Goal: Contribute content

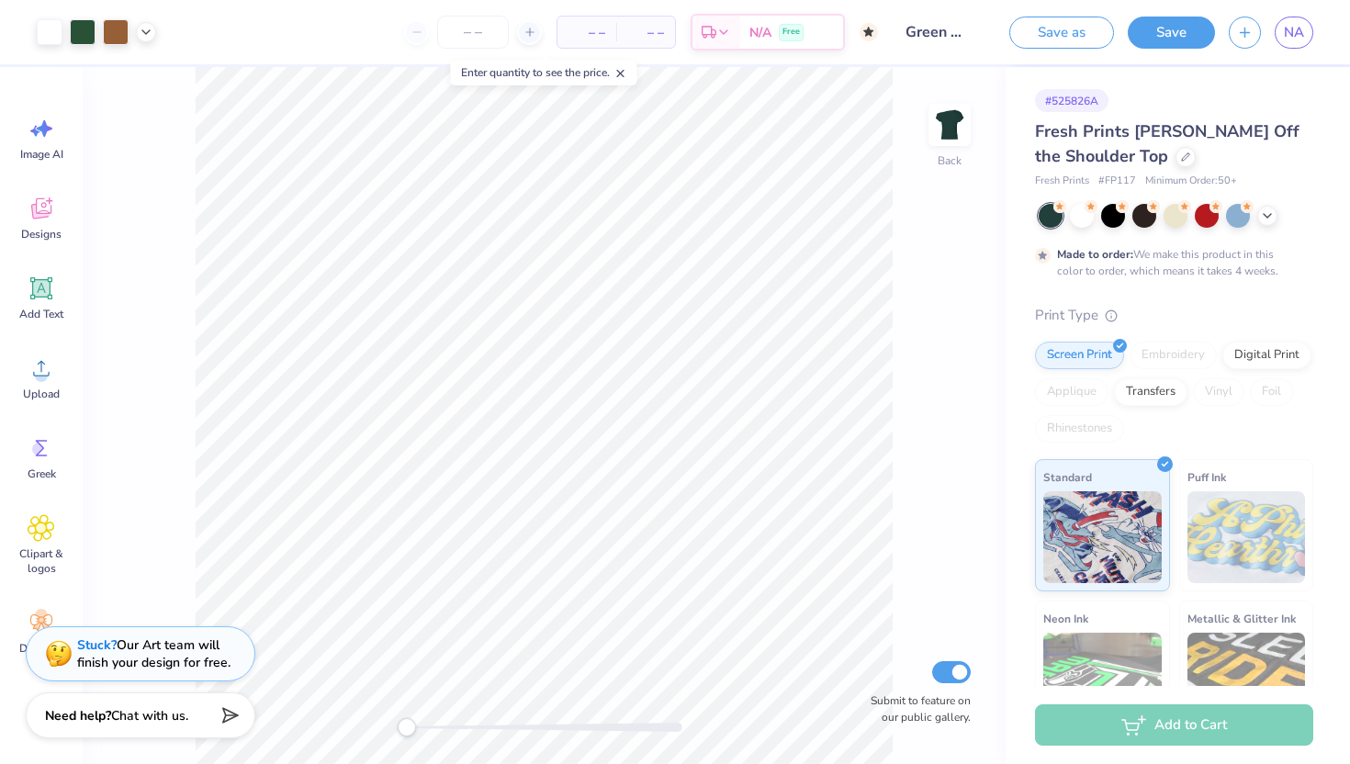
scroll to position [40, 0]
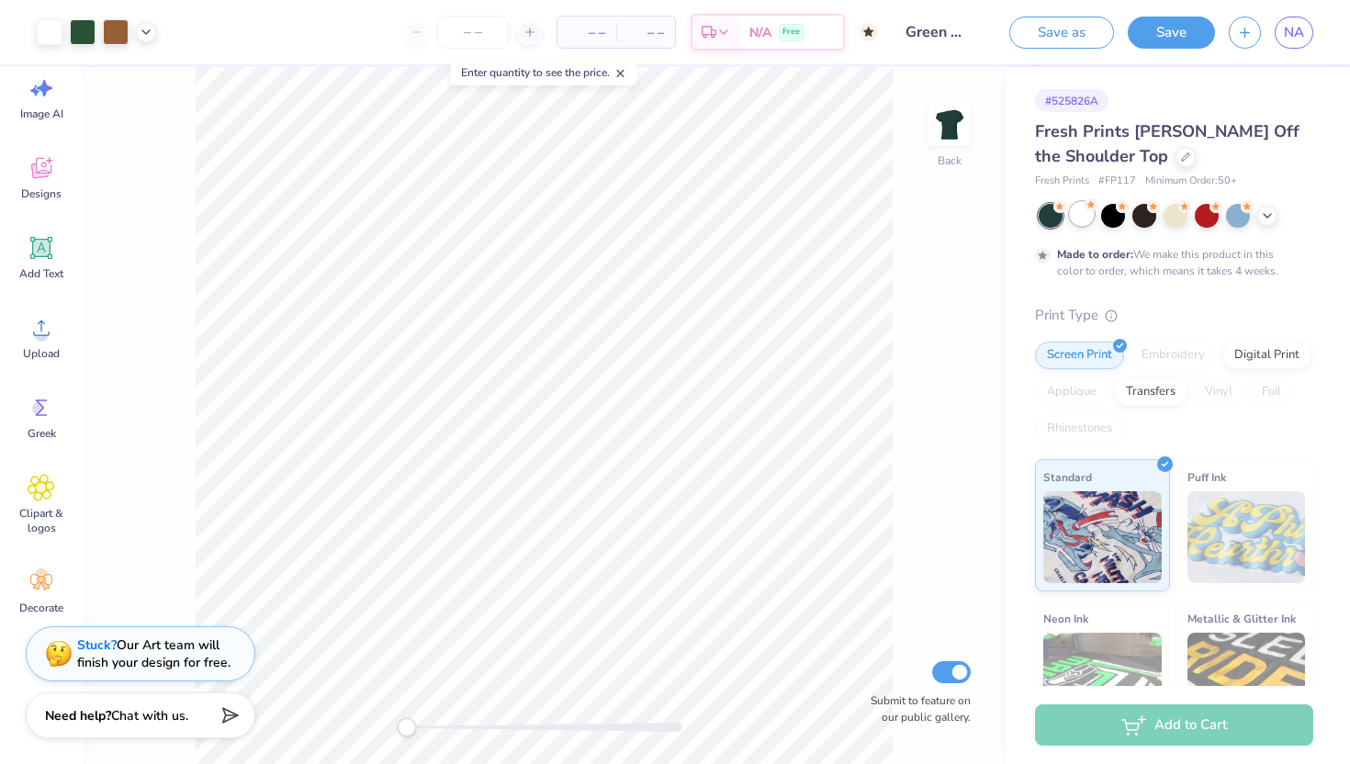
click at [1086, 211] on div at bounding box center [1082, 214] width 24 height 24
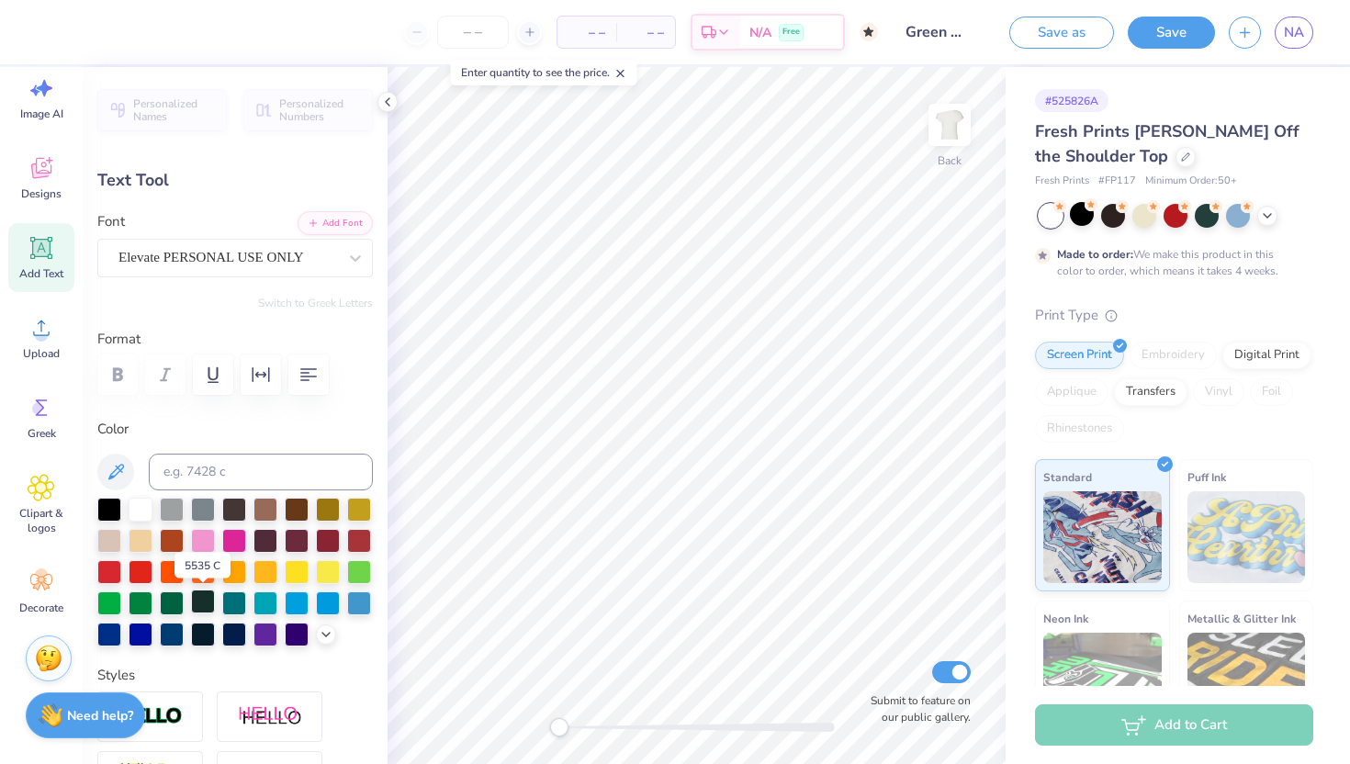
click at [198, 601] on div at bounding box center [203, 602] width 24 height 24
click at [192, 602] on div at bounding box center [203, 602] width 24 height 24
type input "0.0"
type input "2.93"
click at [198, 602] on div at bounding box center [203, 602] width 24 height 24
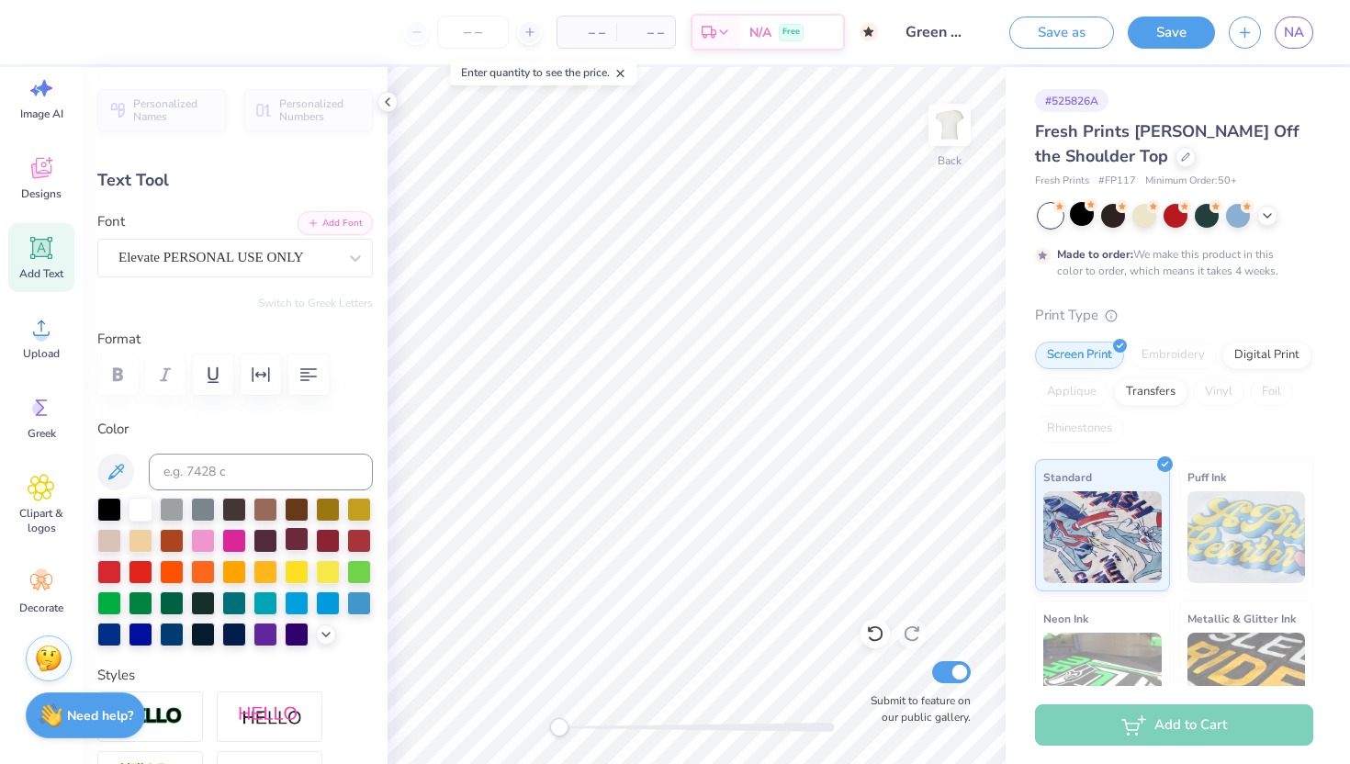
type input "0.0"
type input "0.72"
type input "0.28"
type input "5.10"
click at [194, 603] on div at bounding box center [203, 602] width 24 height 24
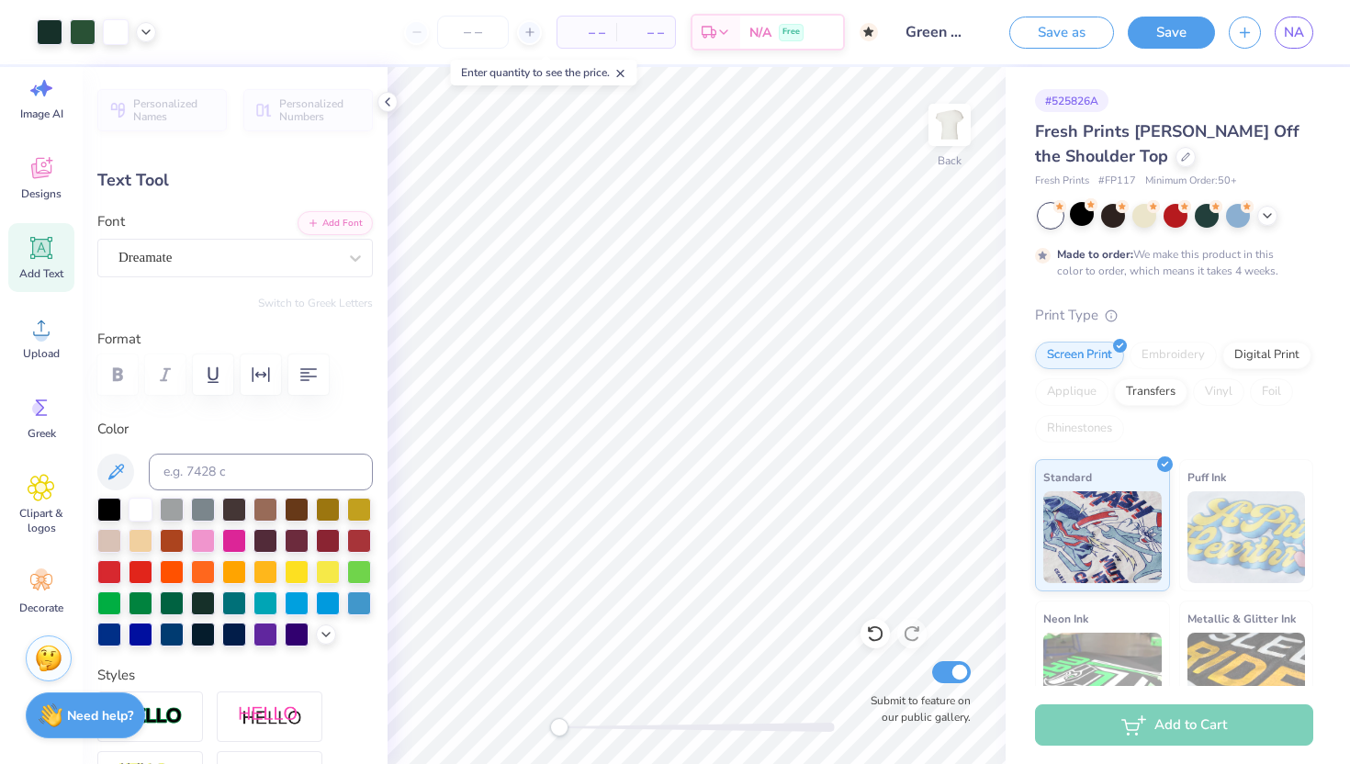
type input "0.84"
click at [198, 599] on div at bounding box center [203, 602] width 24 height 24
click at [1161, 35] on button "Save" at bounding box center [1171, 30] width 87 height 32
click at [1264, 218] on icon at bounding box center [1267, 214] width 15 height 15
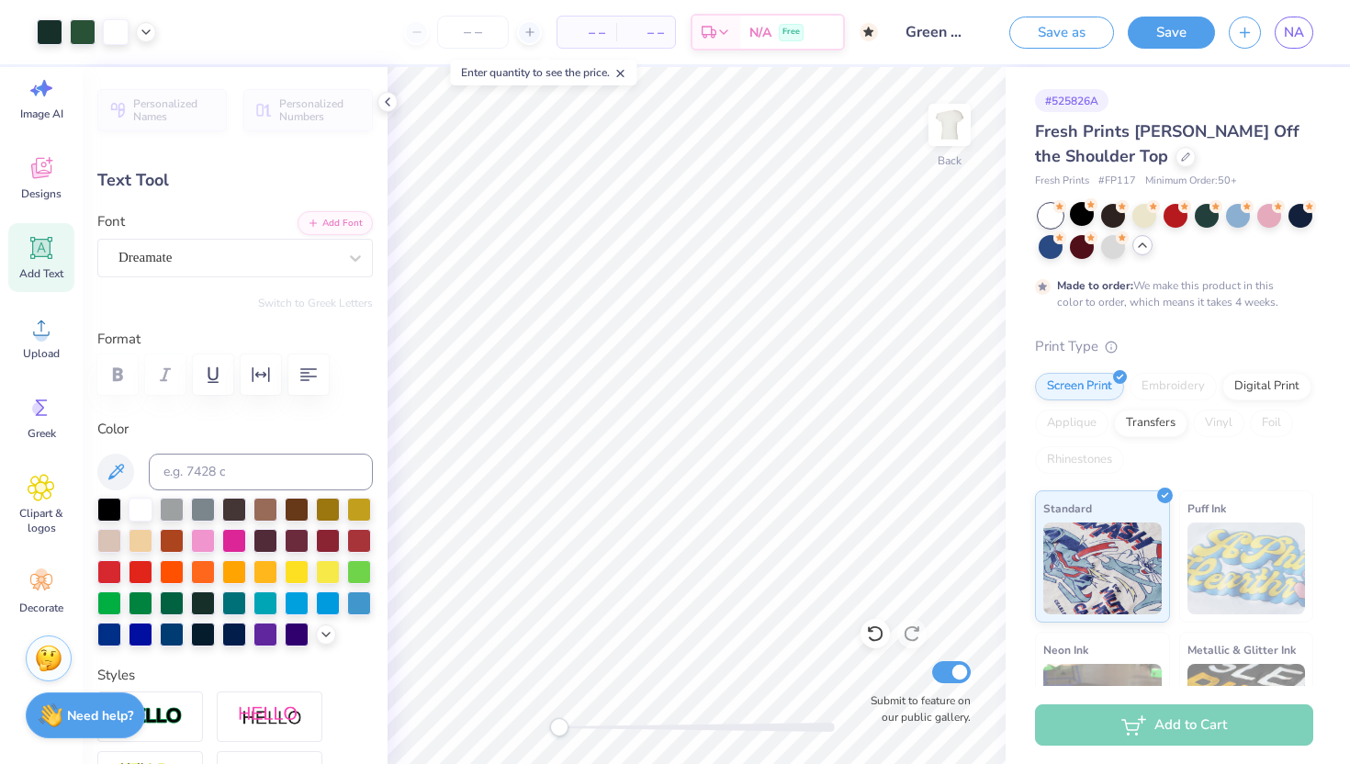
click at [621, 72] on icon at bounding box center [620, 73] width 13 height 13
click at [1180, 29] on button "Save" at bounding box center [1171, 30] width 87 height 32
click at [1160, 25] on button "Save" at bounding box center [1171, 33] width 87 height 32
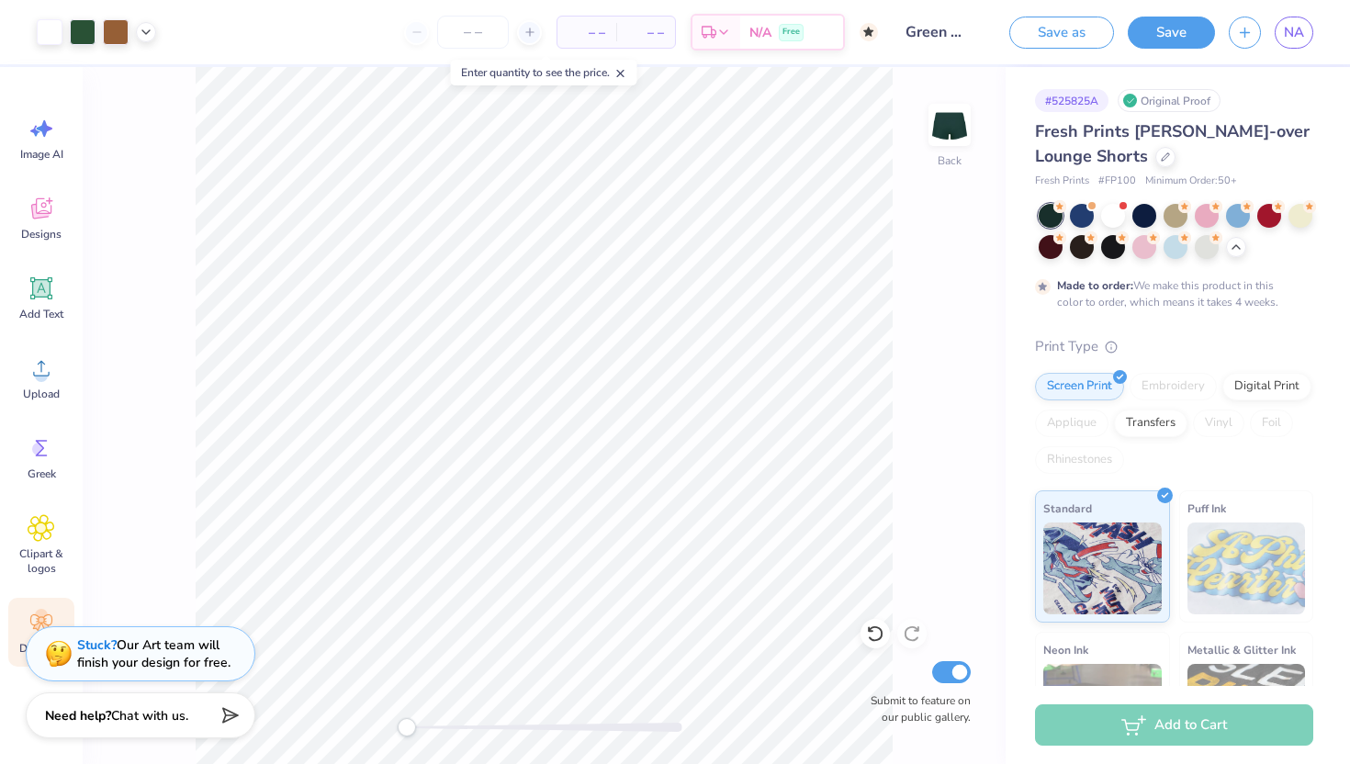
scroll to position [959, 0]
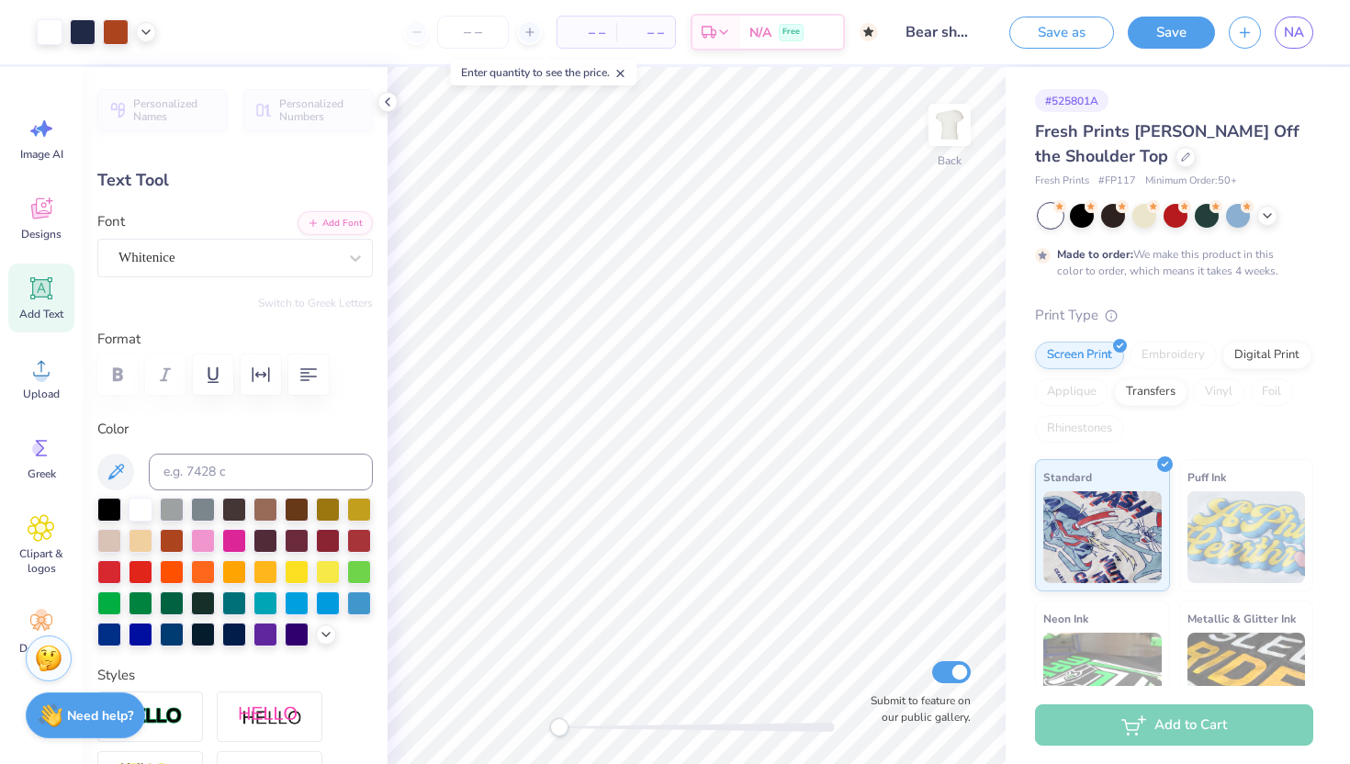
scroll to position [40, 0]
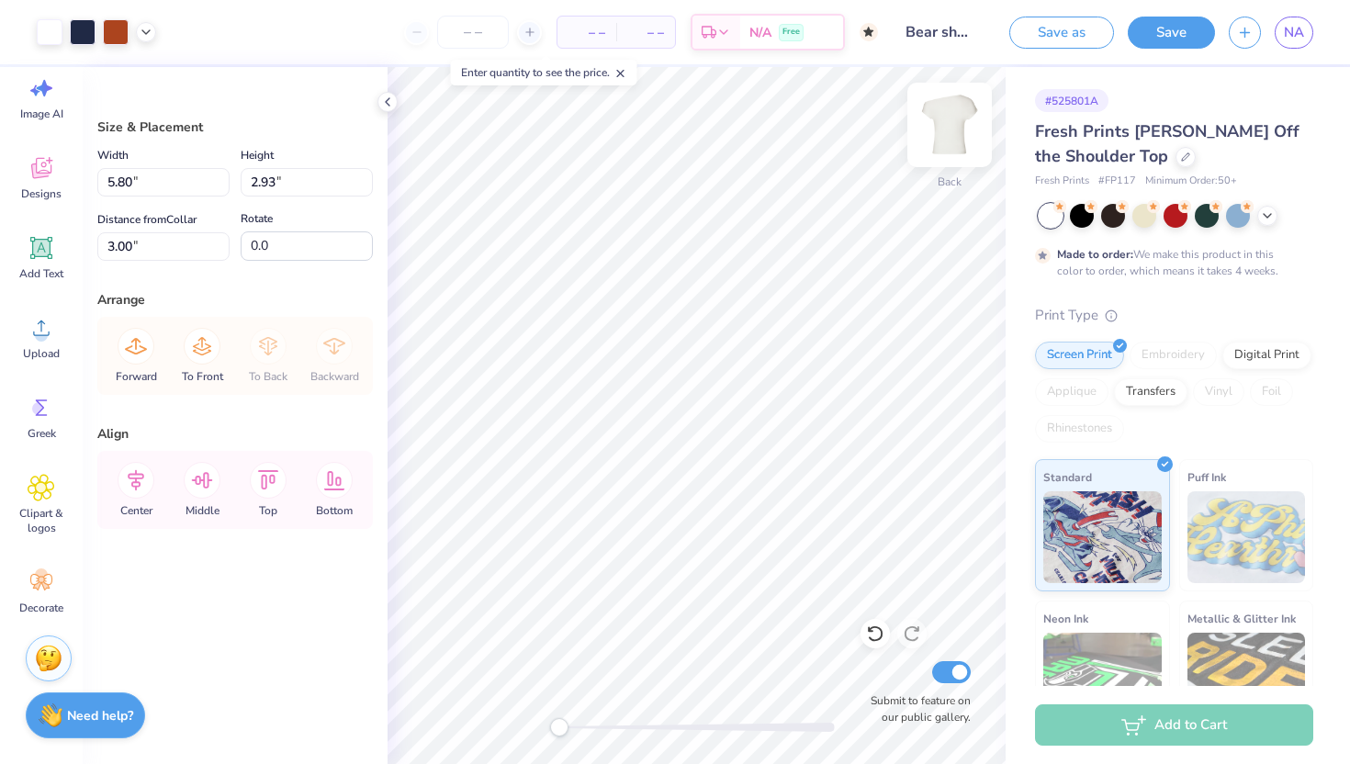
type input "5.80"
type input "2.93"
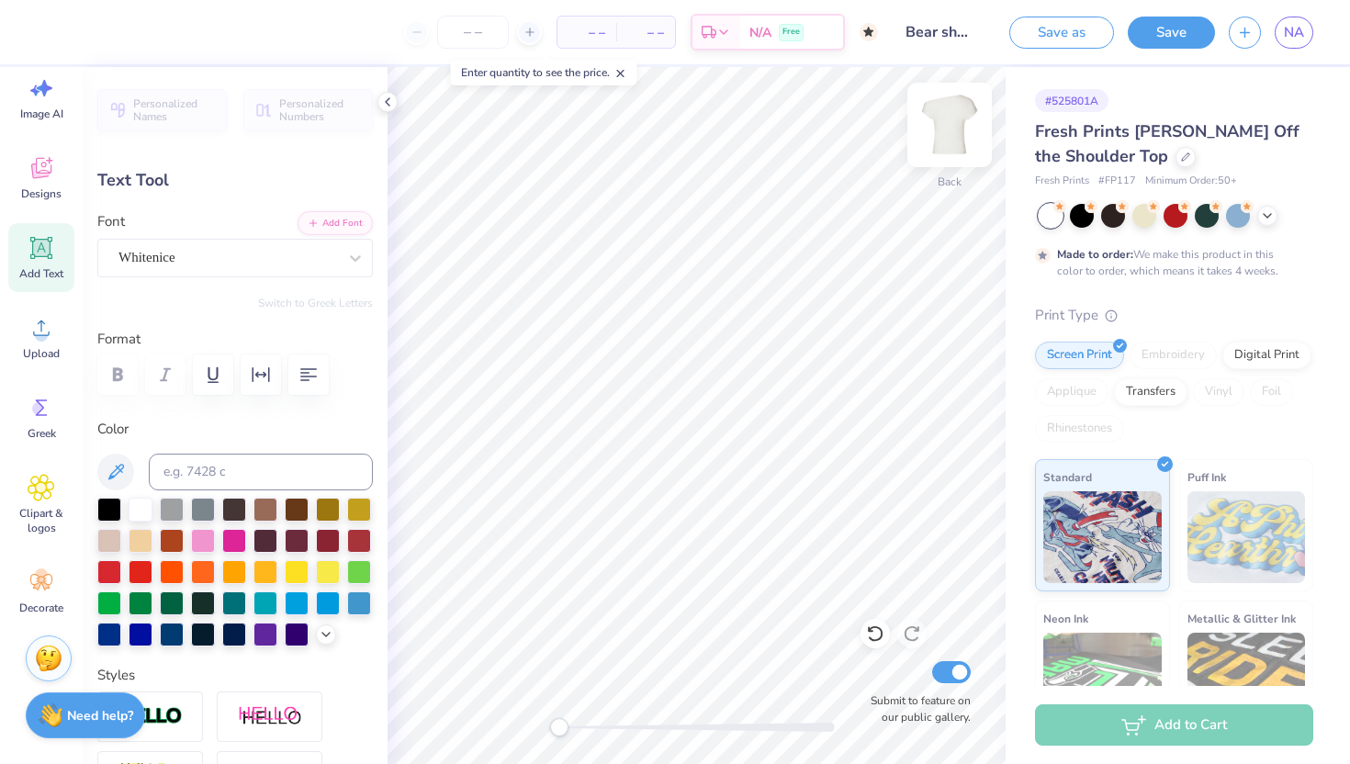
type input "5.55"
type input "0.69"
type input "2.89"
type input "0.23"
type input "7.82"
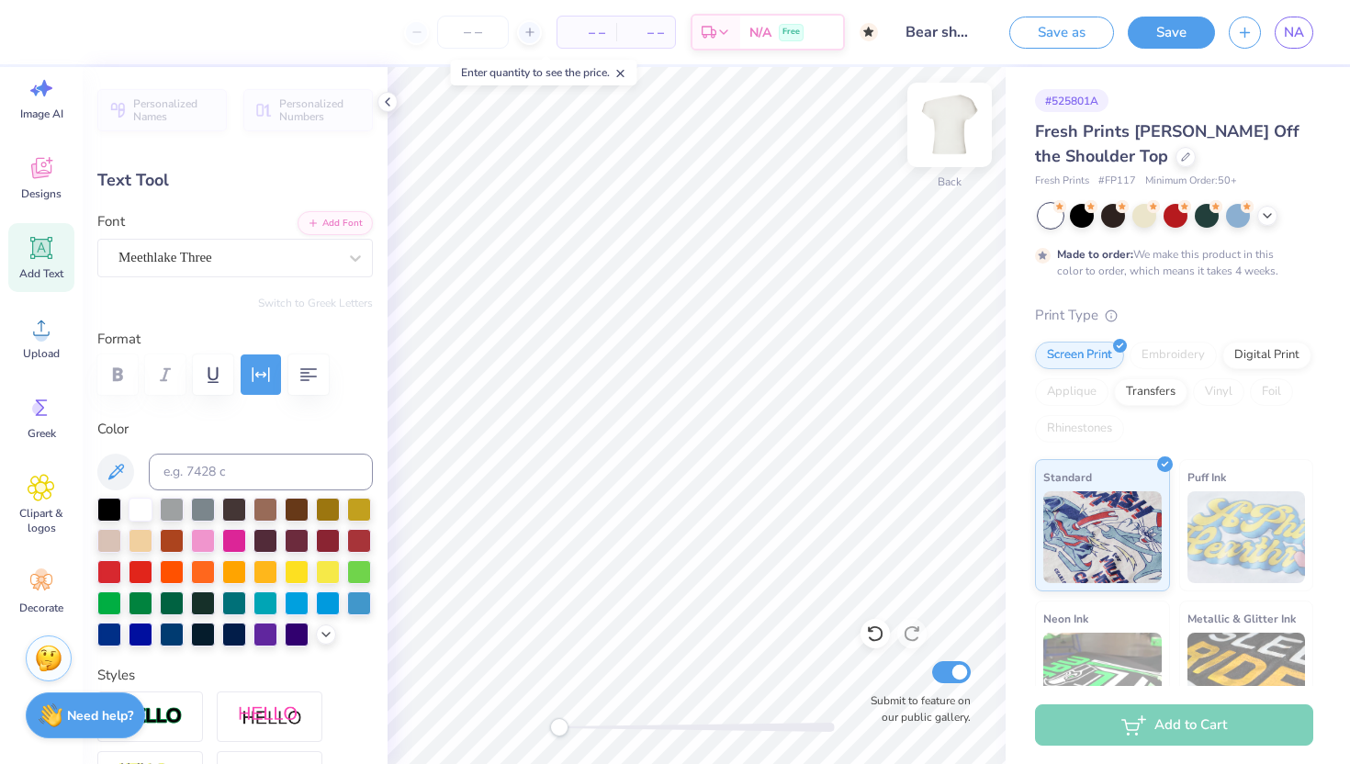
type input "2.34"
type input "0.18"
type input "2.18"
type input "0.17"
type input "5.55"
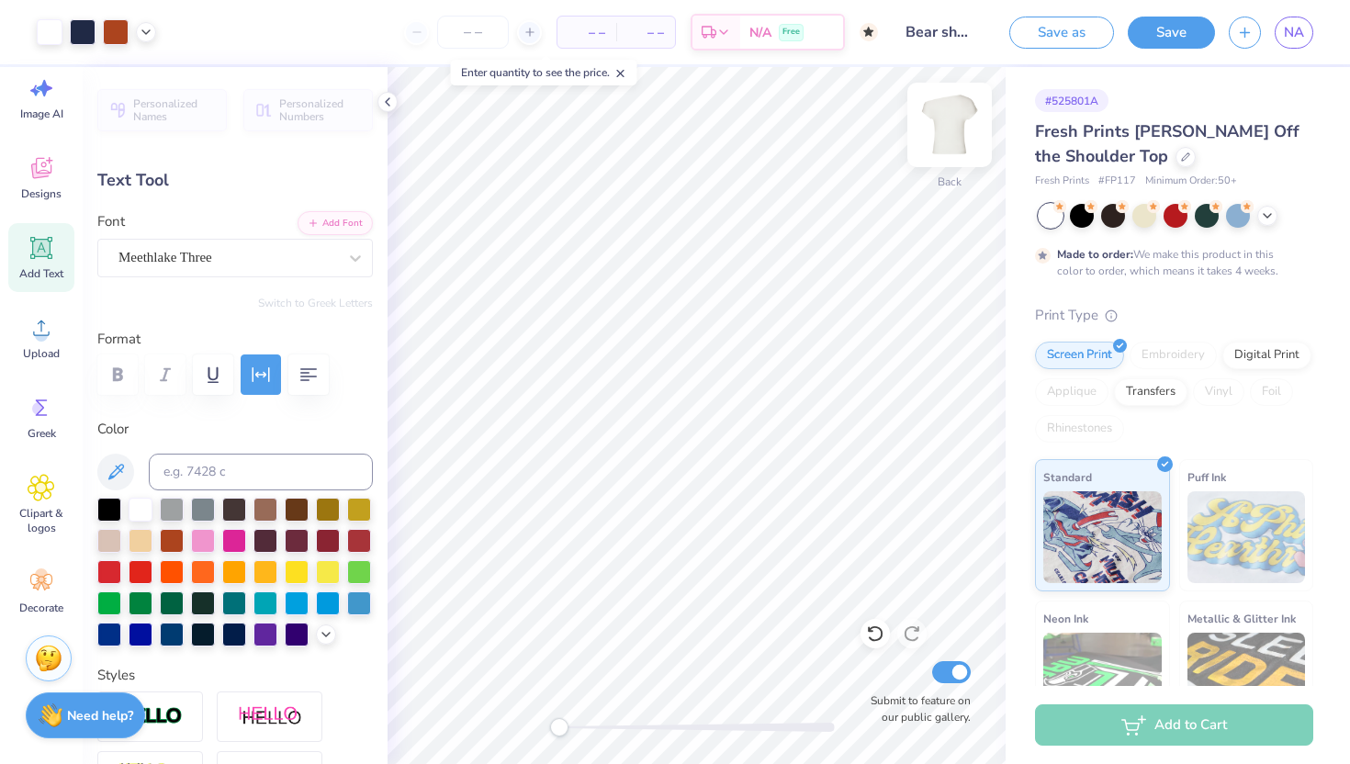
type input "0.69"
type input "6.82"
type input "2.18"
type input "0.17"
type input "7.72"
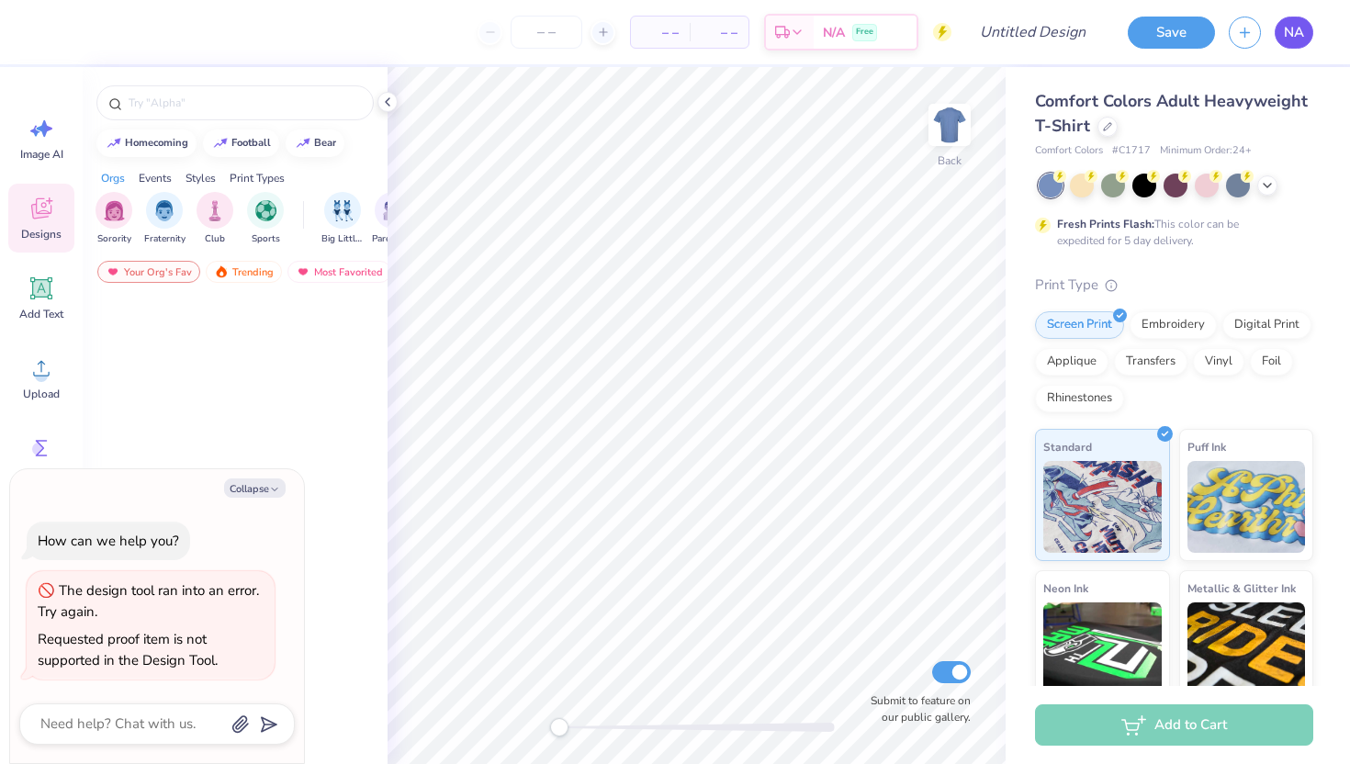
click at [1290, 24] on span "NA" at bounding box center [1294, 32] width 20 height 21
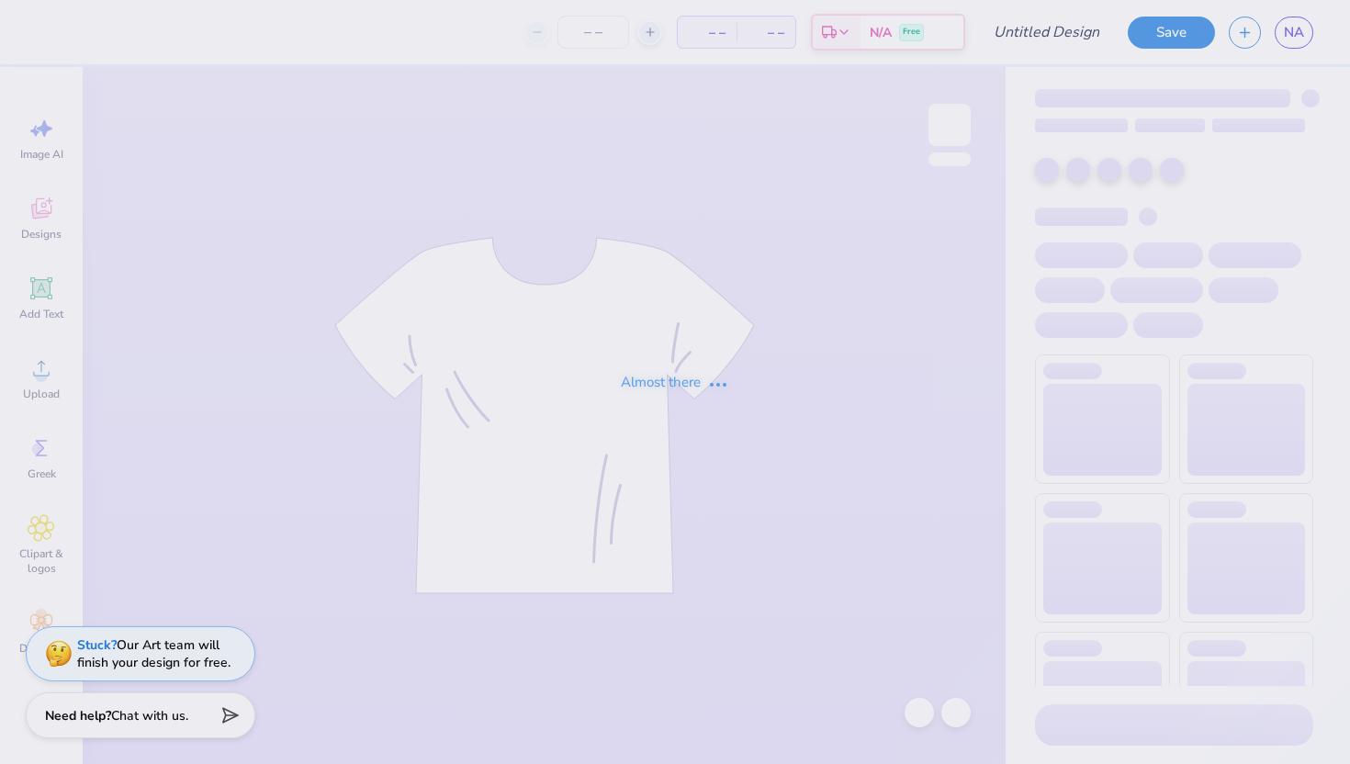
type input "Bear Shorts"
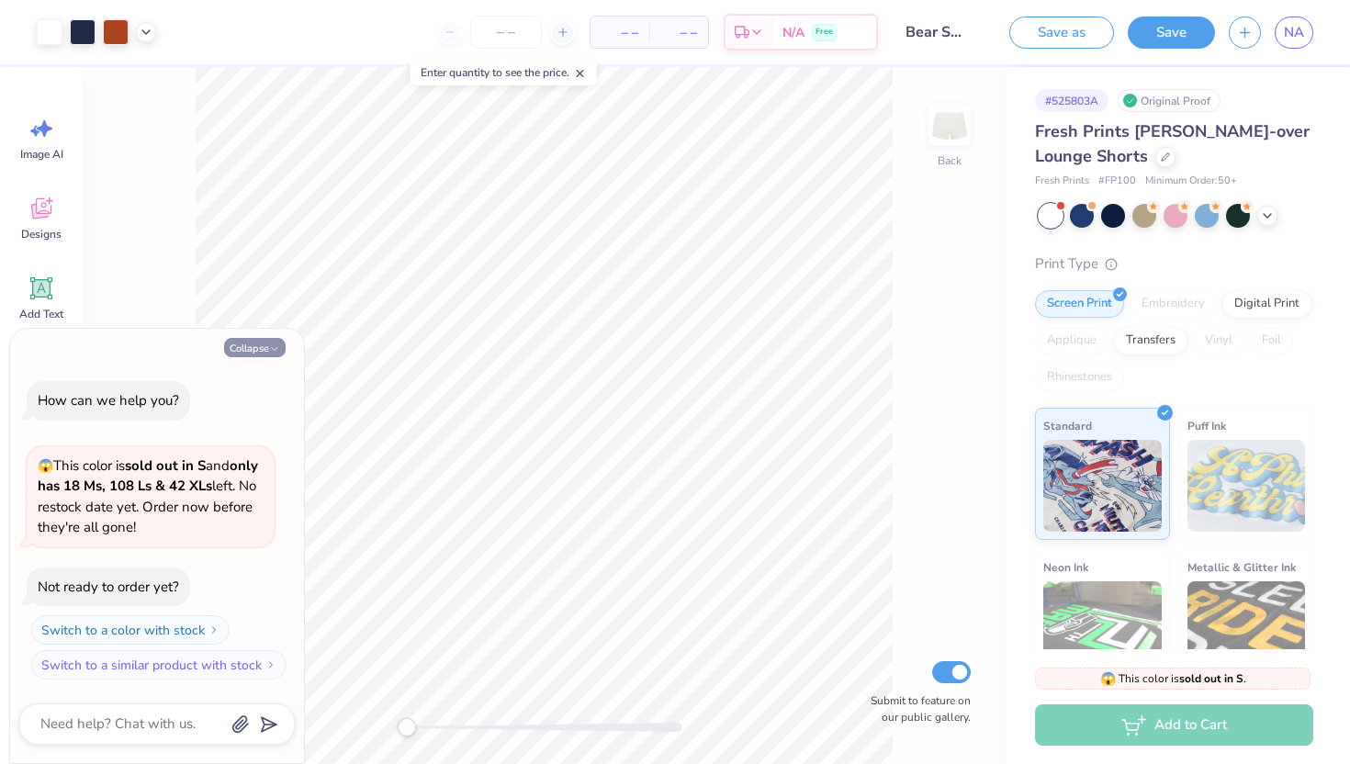
click at [242, 347] on button "Collapse" at bounding box center [255, 347] width 62 height 19
type textarea "x"
